Goal: Task Accomplishment & Management: Manage account settings

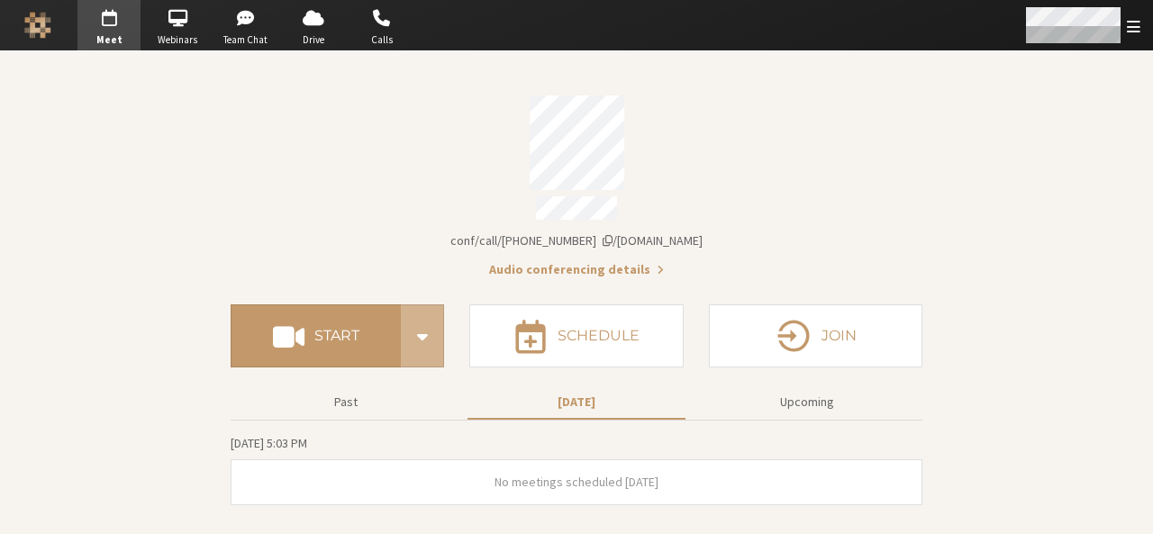
click at [1128, 39] on div "Open menu" at bounding box center [1082, 25] width 142 height 50
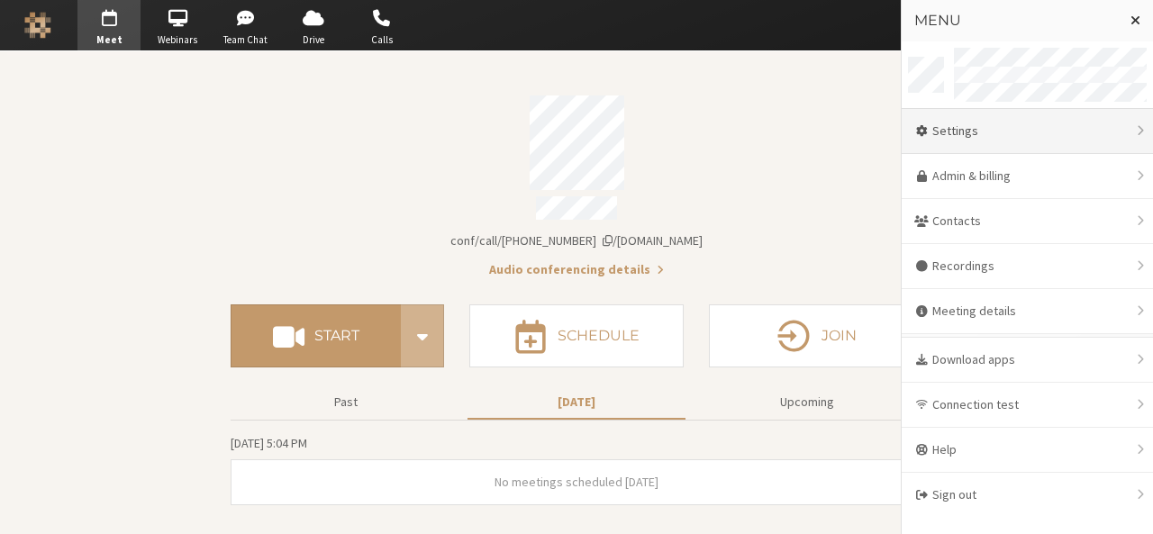
click at [1054, 119] on div "Settings" at bounding box center [1027, 131] width 251 height 45
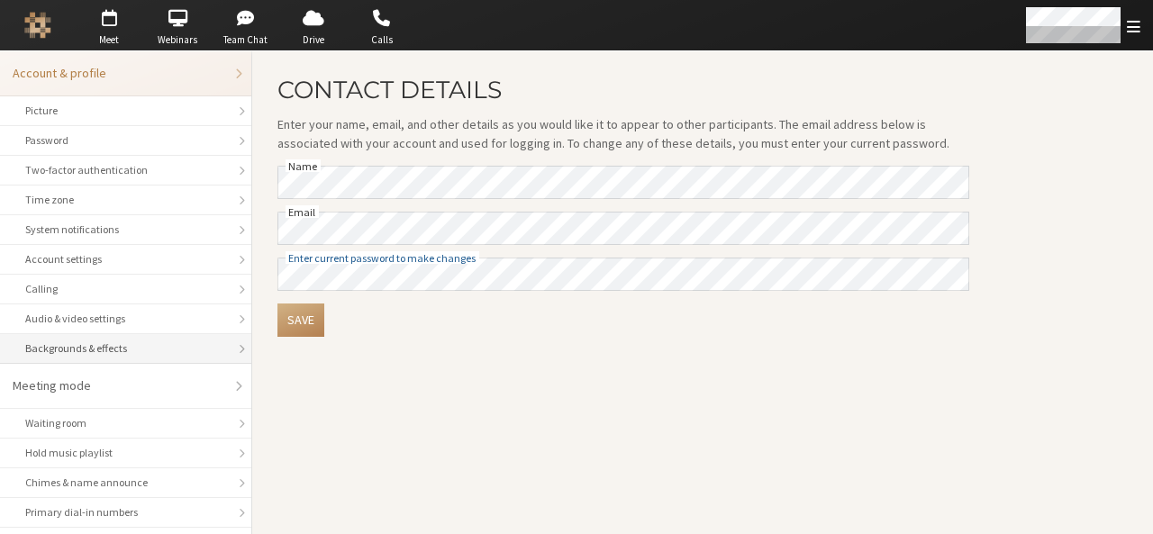
click at [189, 354] on li "Backgrounds & effects" at bounding box center [125, 349] width 251 height 30
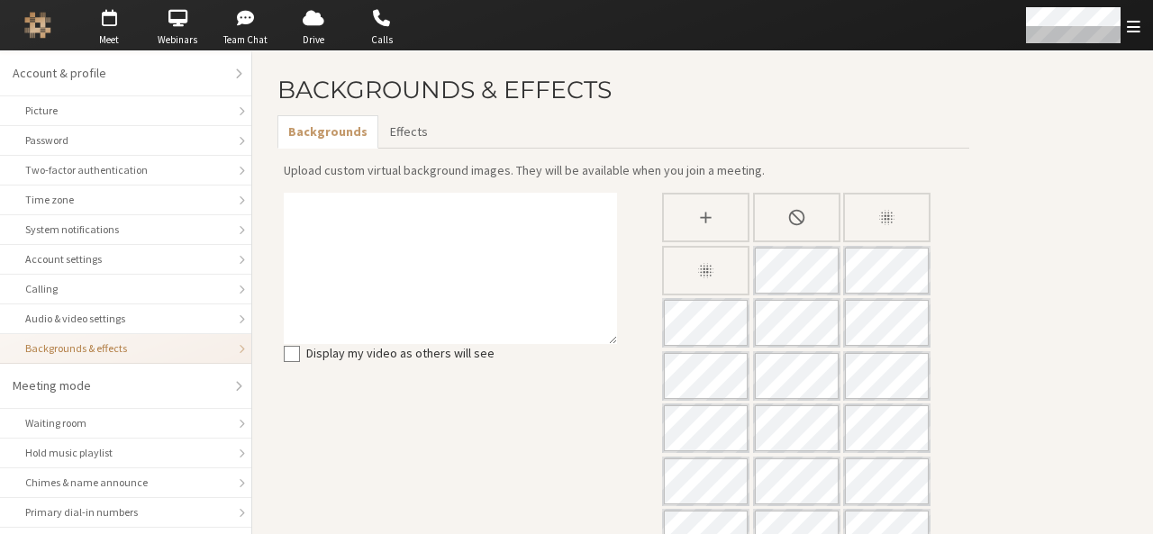
click at [901, 231] on div "Slightly blur background" at bounding box center [886, 218] width 87 height 50
